Goal: Task Accomplishment & Management: Use online tool/utility

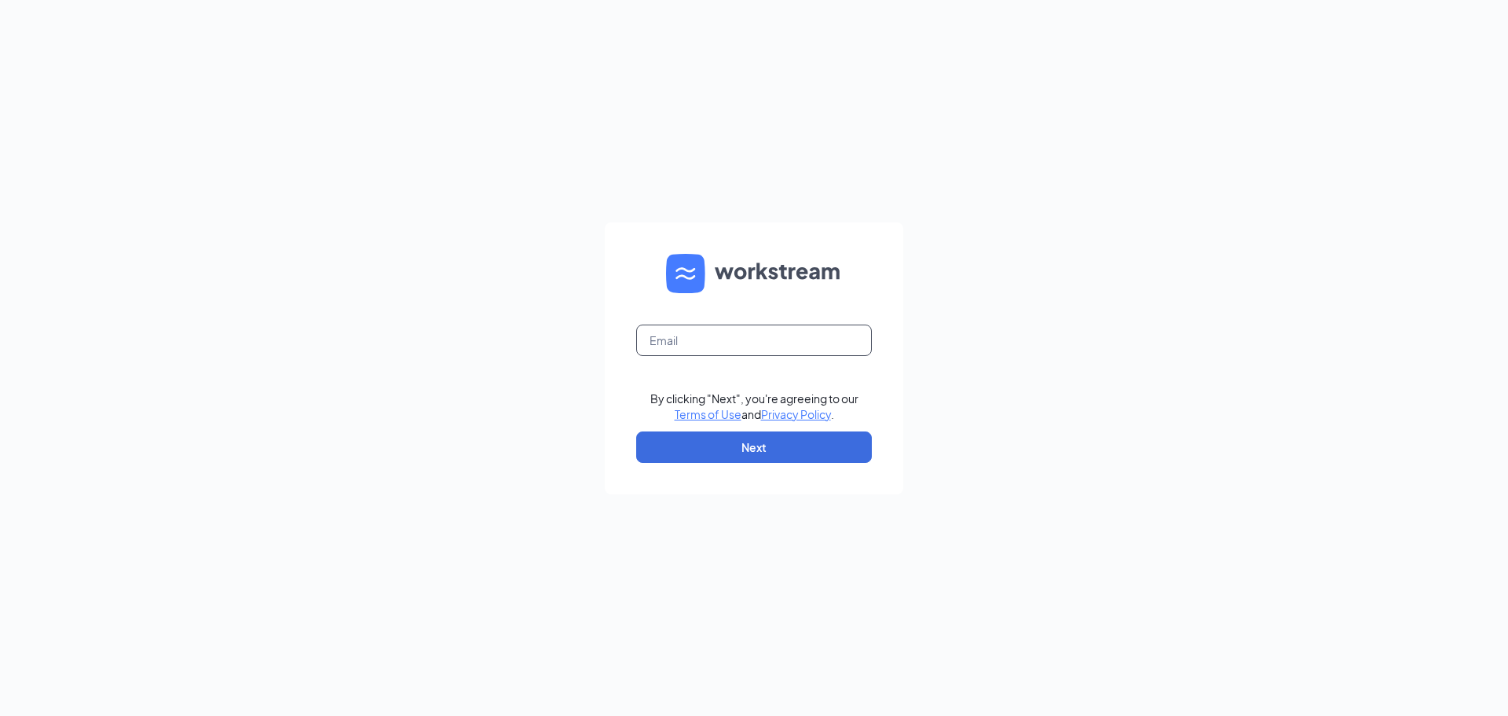
click at [756, 341] on input "text" at bounding box center [754, 339] width 236 height 31
type input "kcfrench23@gmail.com"
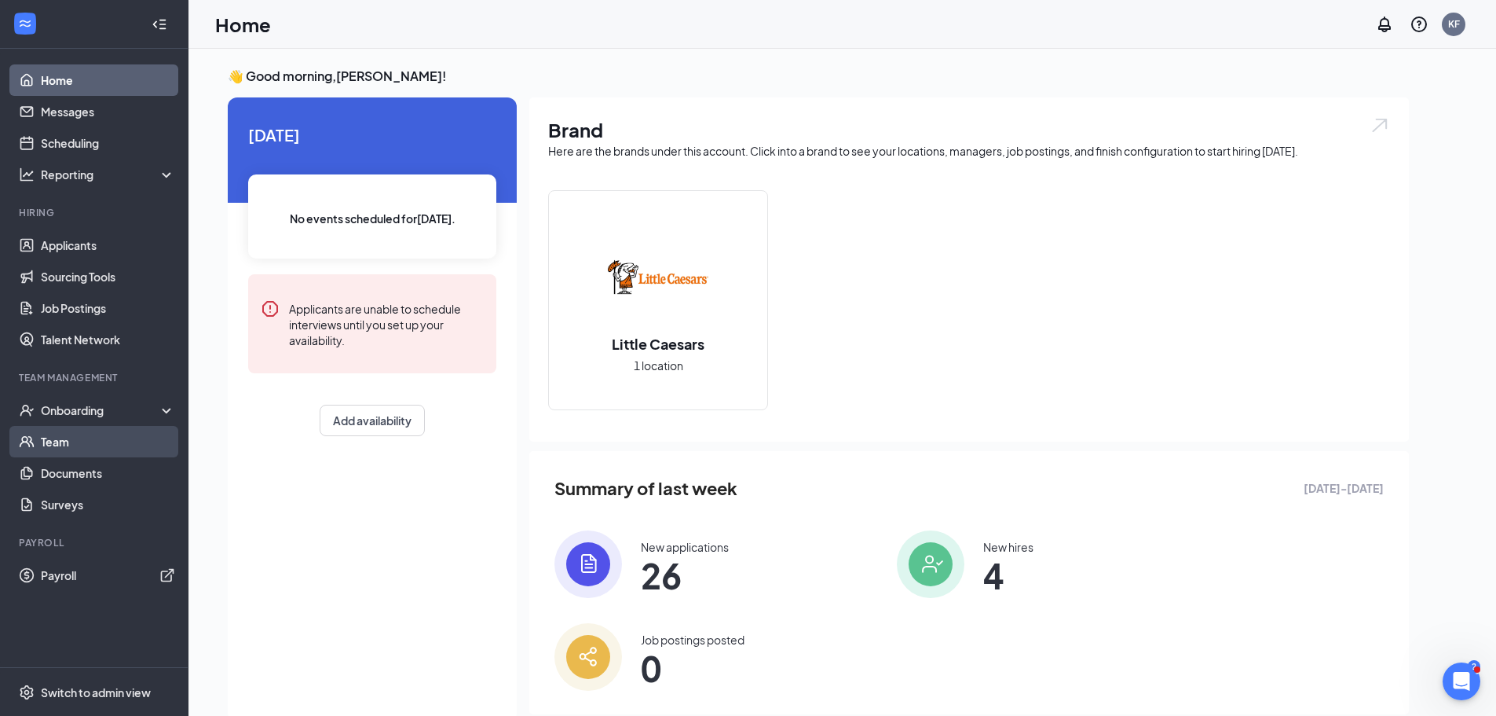
click at [76, 439] on link "Team" at bounding box center [108, 441] width 134 height 31
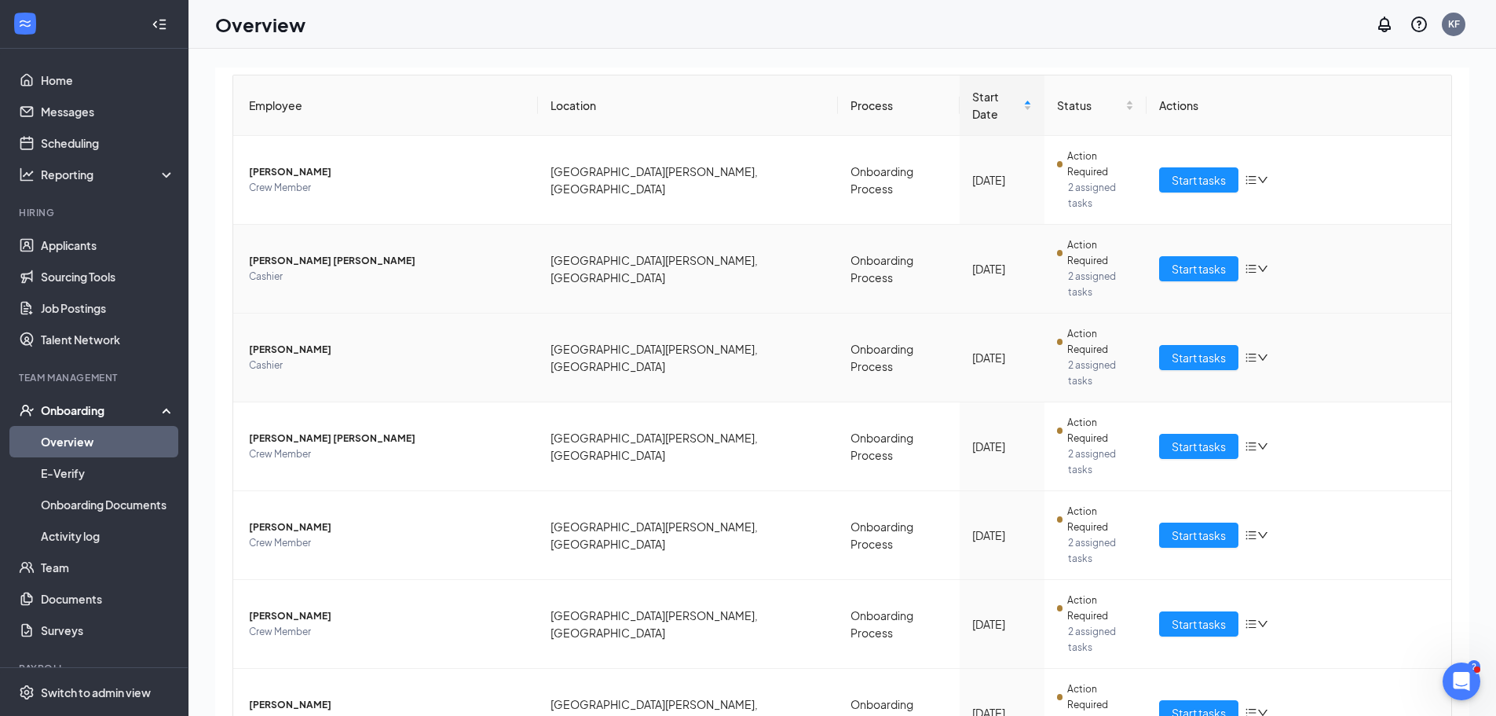
scroll to position [177, 0]
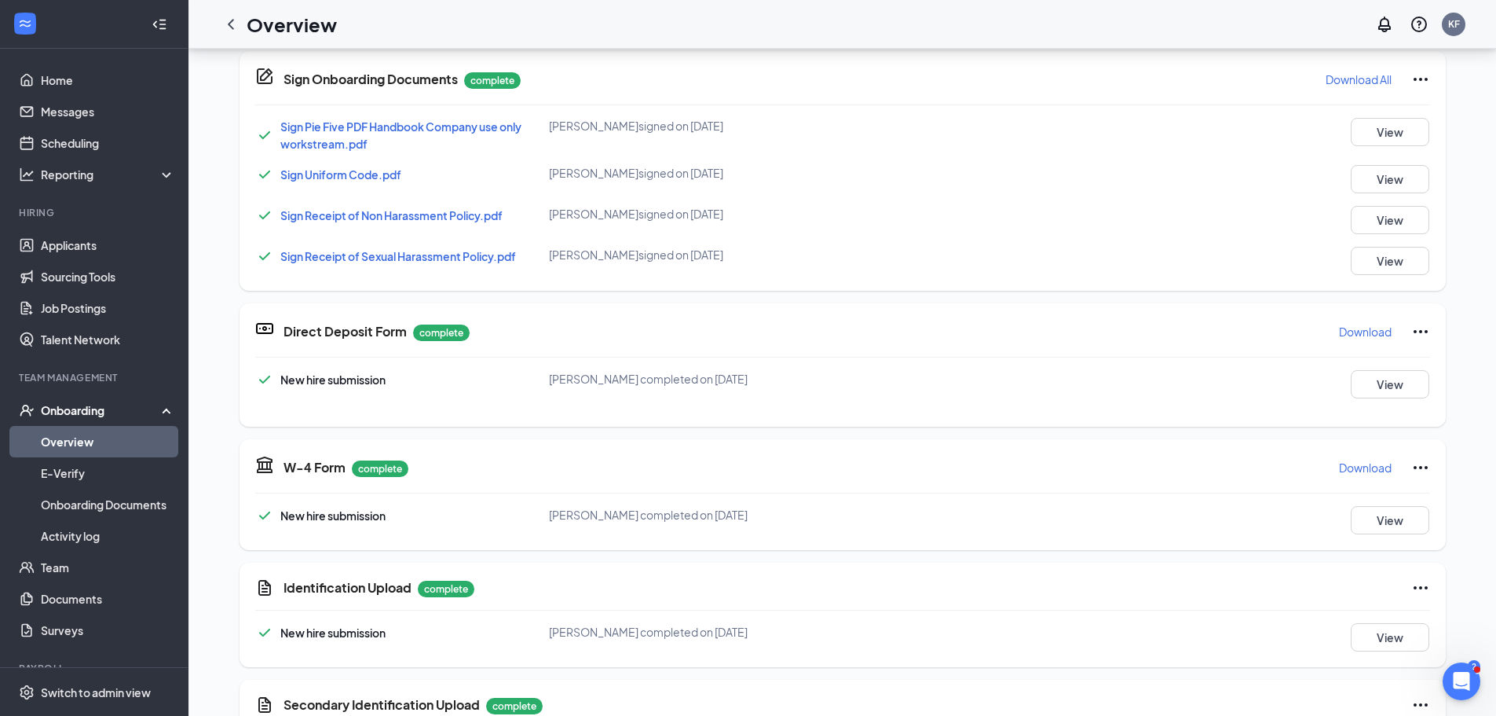
scroll to position [471, 0]
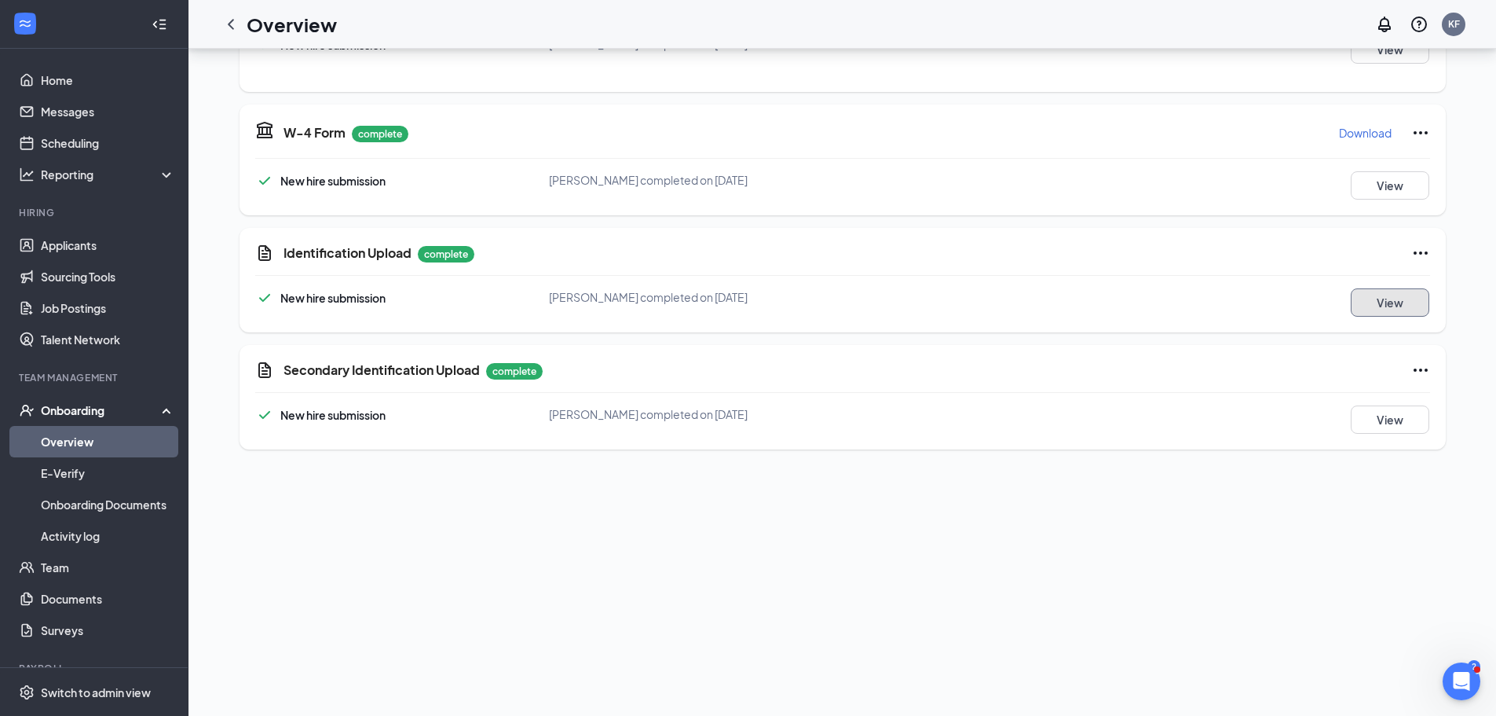
click at [1393, 311] on button "View" at bounding box center [1390, 302] width 79 height 28
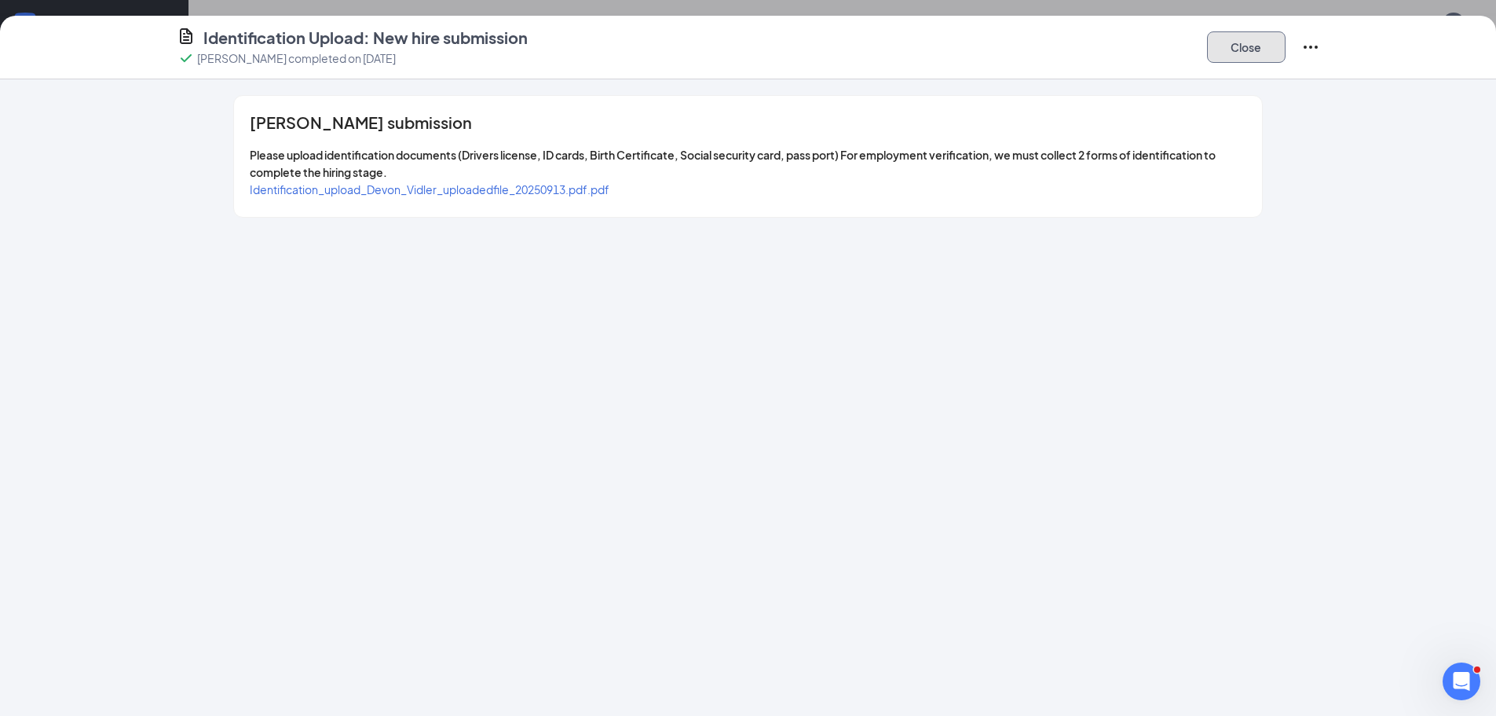
click at [1251, 46] on button "Close" at bounding box center [1246, 46] width 79 height 31
